Goal: Task Accomplishment & Management: Manage account settings

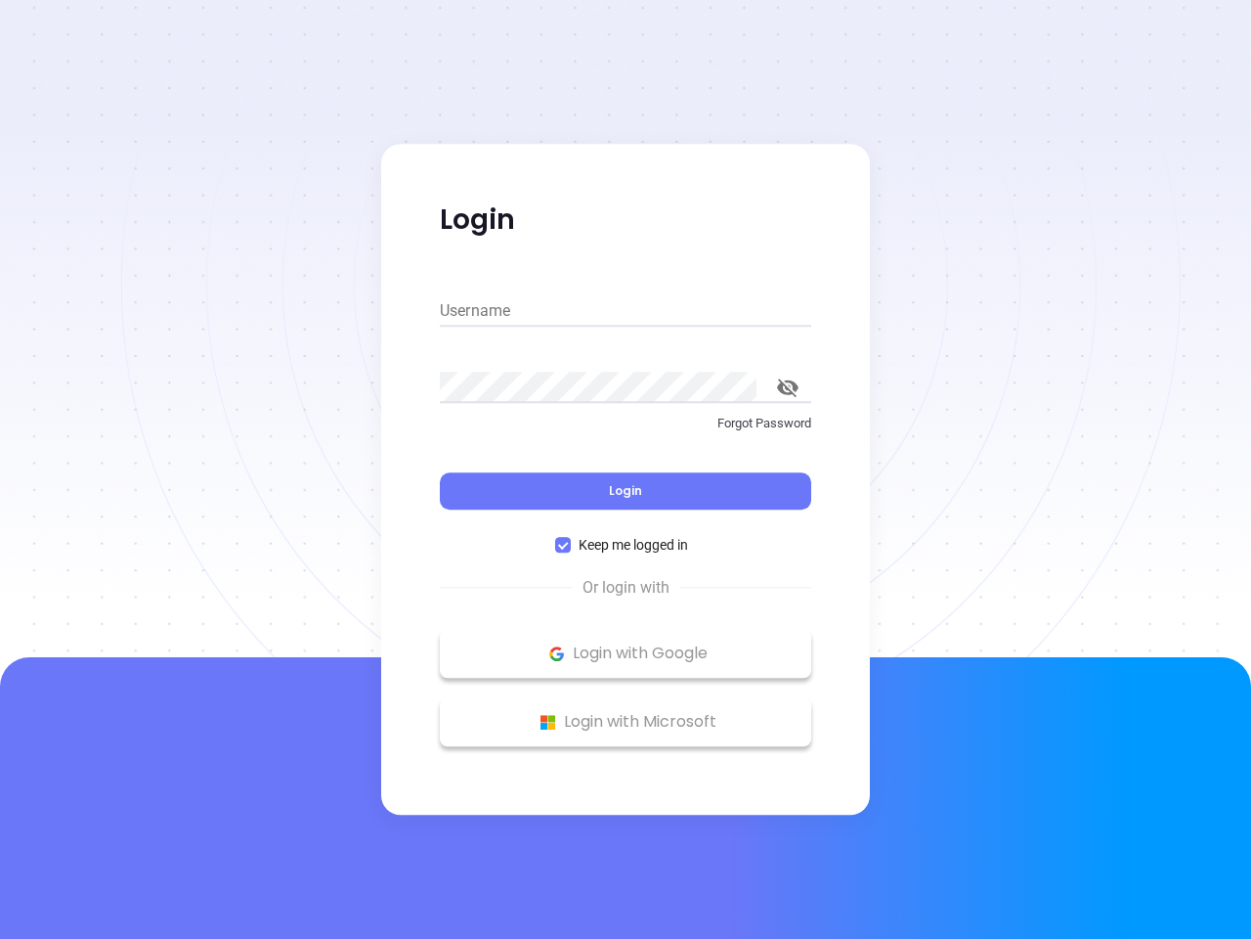
click at [626, 469] on div "Login" at bounding box center [625, 479] width 371 height 61
click at [626, 311] on input "Username" at bounding box center [625, 310] width 371 height 31
click at [788, 387] on icon "toggle password visibility" at bounding box center [788, 387] width 22 height 19
click at [626, 491] on span "Login" at bounding box center [625, 490] width 33 height 17
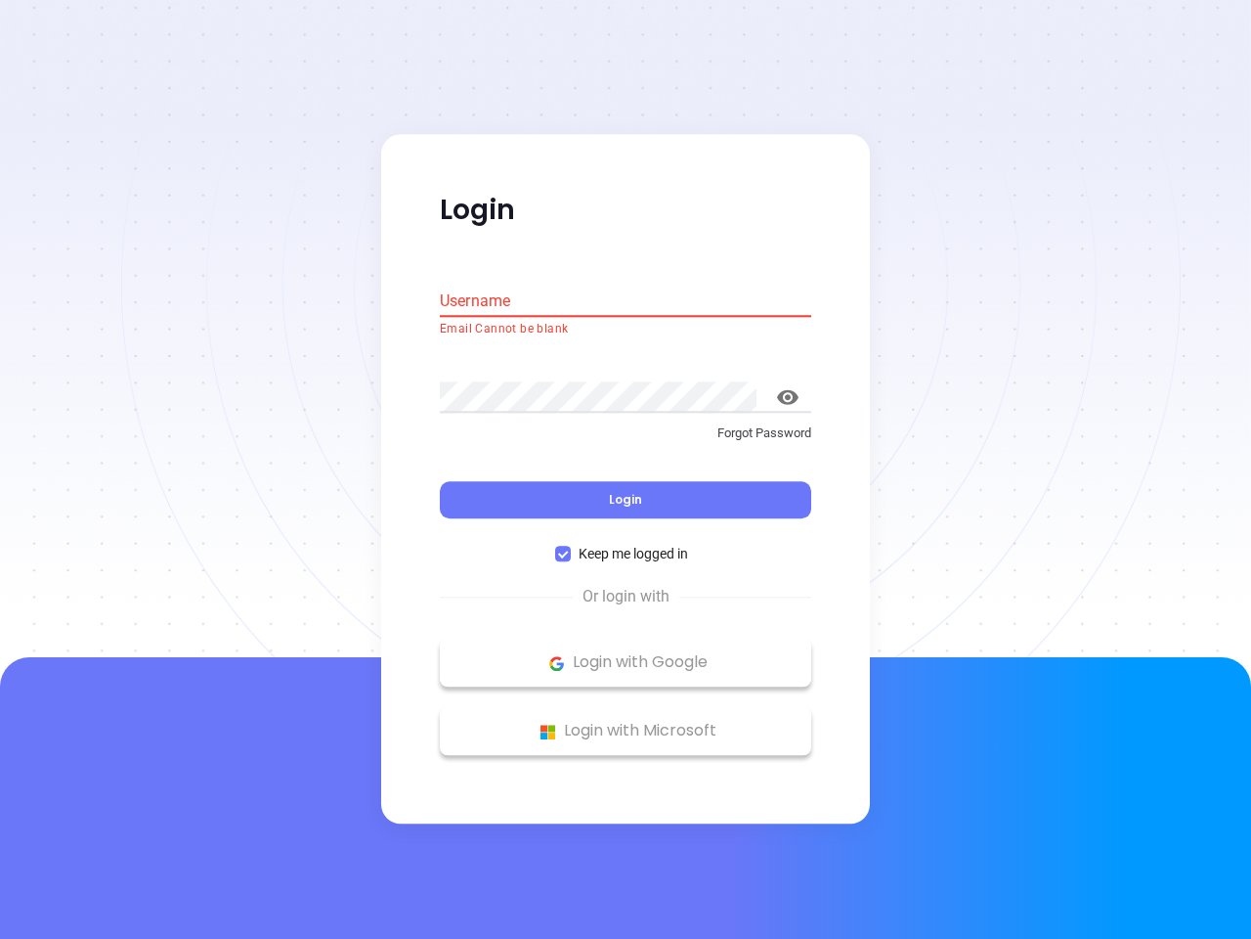
click at [626, 545] on span "Keep me logged in" at bounding box center [633, 555] width 125 height 22
click at [571, 546] on input "Keep me logged in" at bounding box center [563, 554] width 16 height 16
checkbox input "false"
click at [626, 653] on p "Login with Google" at bounding box center [626, 662] width 352 height 29
click at [626, 721] on p "Login with Microsoft" at bounding box center [626, 731] width 352 height 29
